Goal: Navigation & Orientation: Find specific page/section

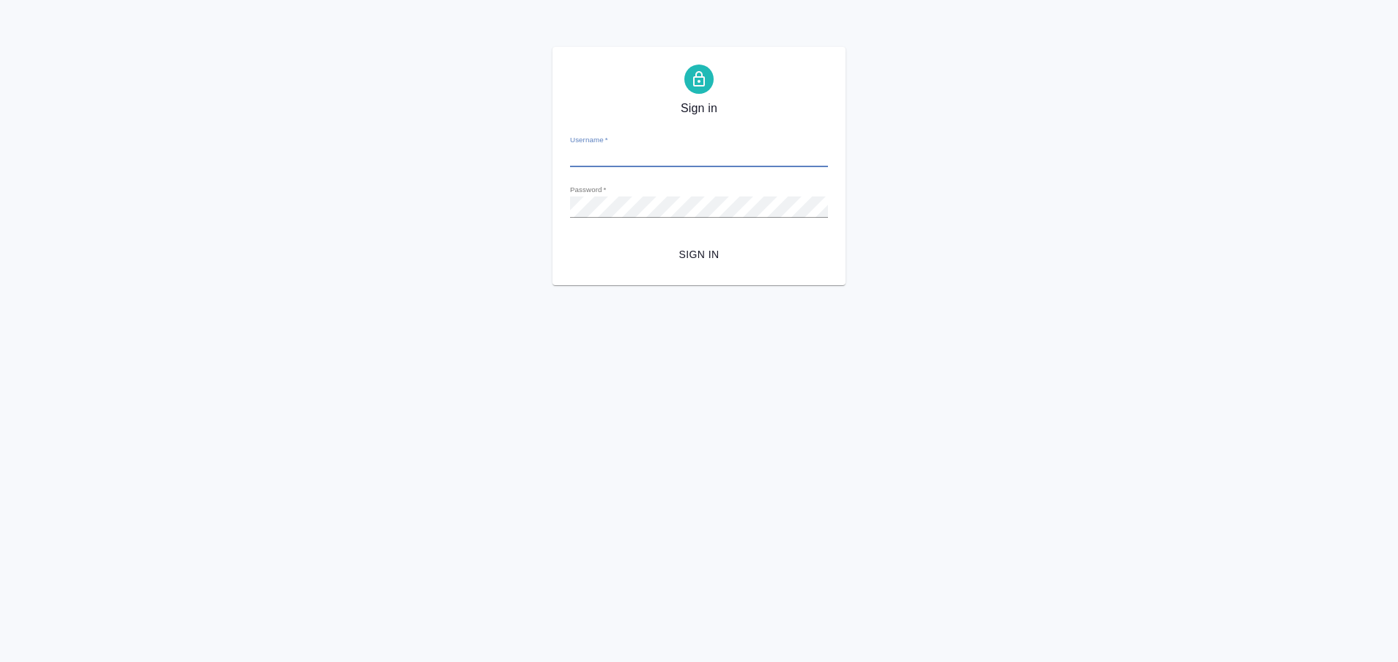
type input "a.plastinina@awatera.com"
click at [570, 241] on button "Sign in" at bounding box center [699, 254] width 258 height 27
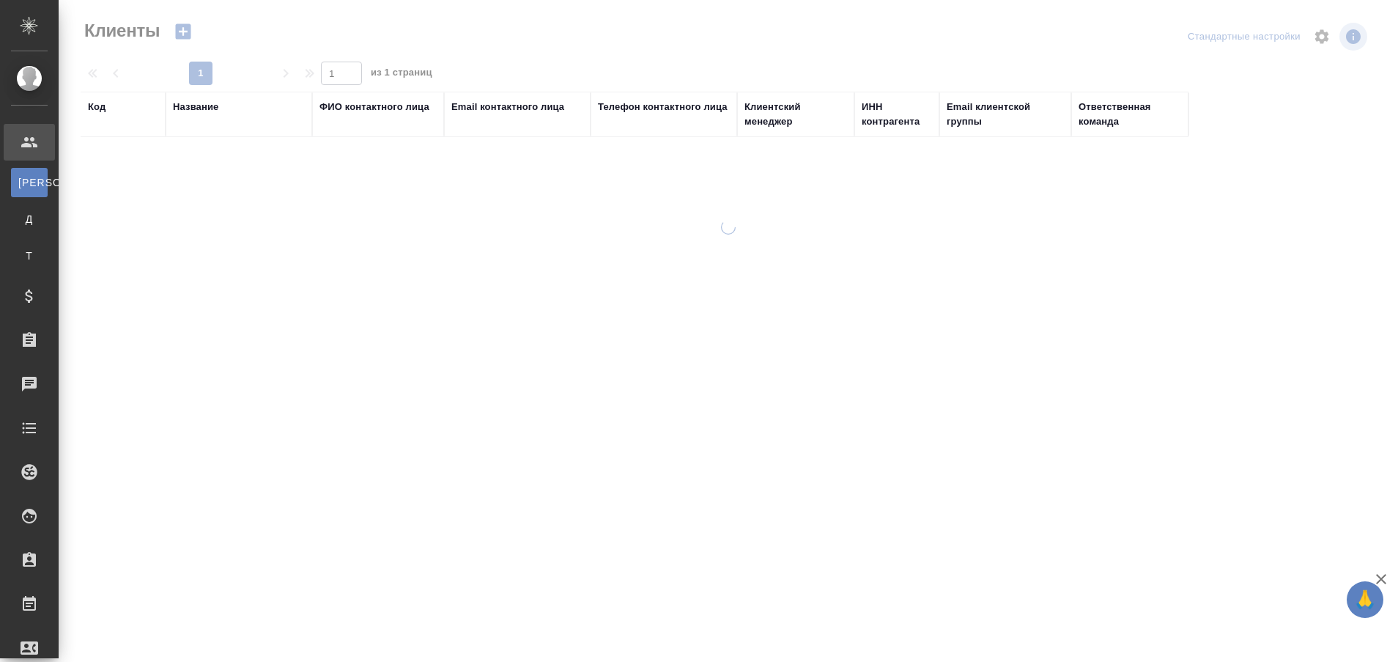
select select "RU"
